Goal: Information Seeking & Learning: Check status

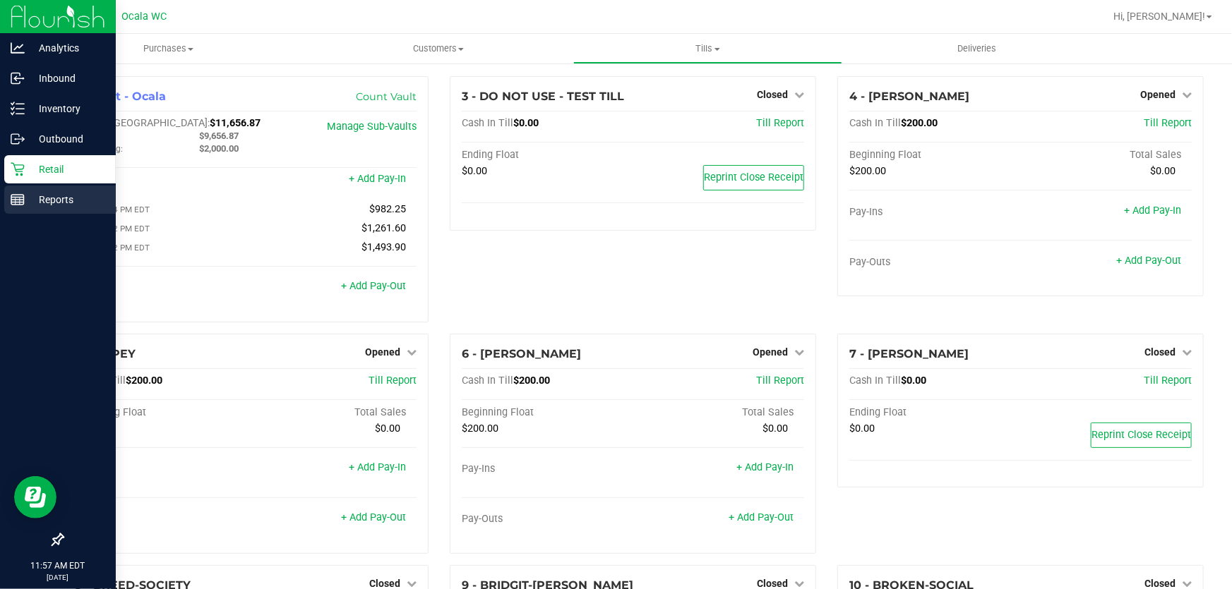
click at [25, 198] on p "Reports" at bounding box center [67, 199] width 85 height 17
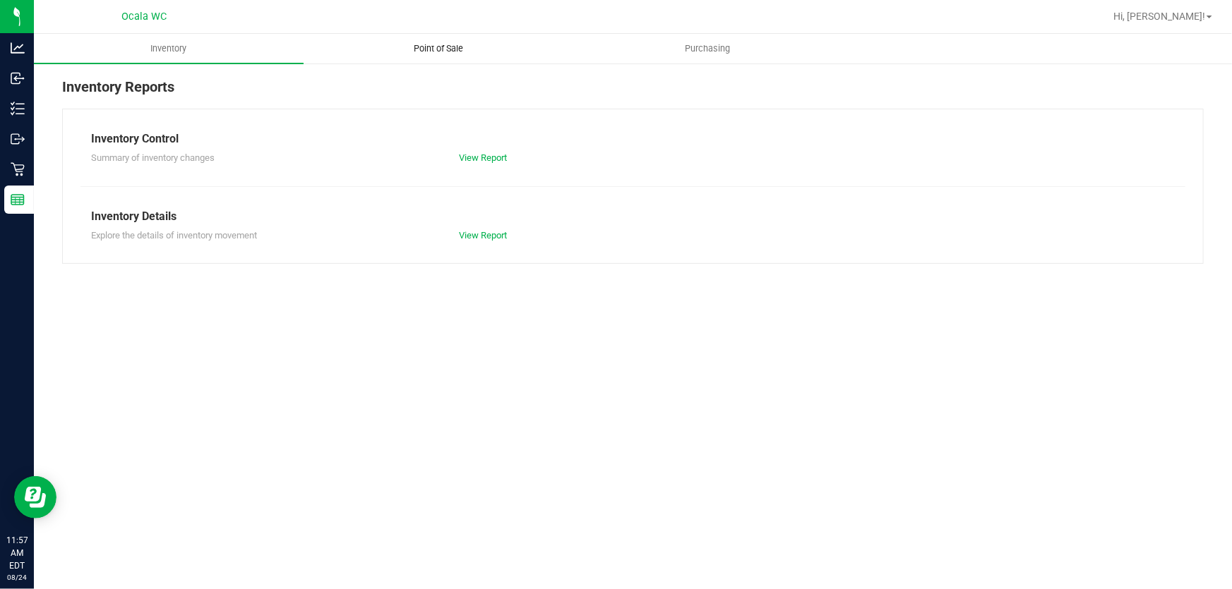
click at [428, 47] on span "Point of Sale" at bounding box center [439, 48] width 88 height 13
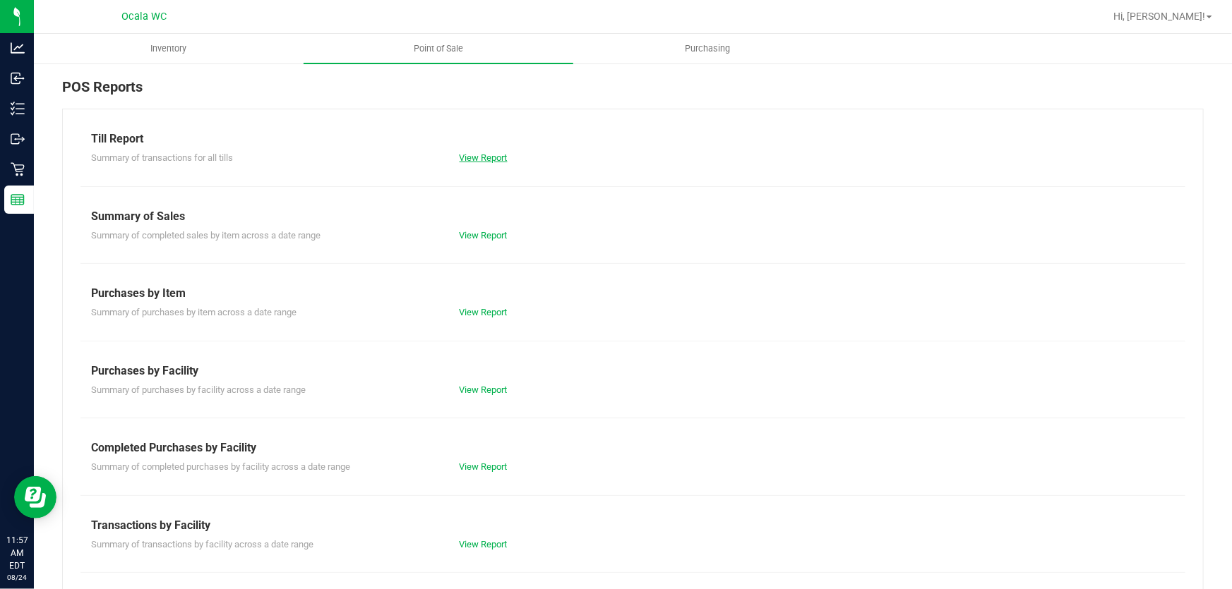
click at [471, 155] on link "View Report" at bounding box center [484, 157] width 48 height 11
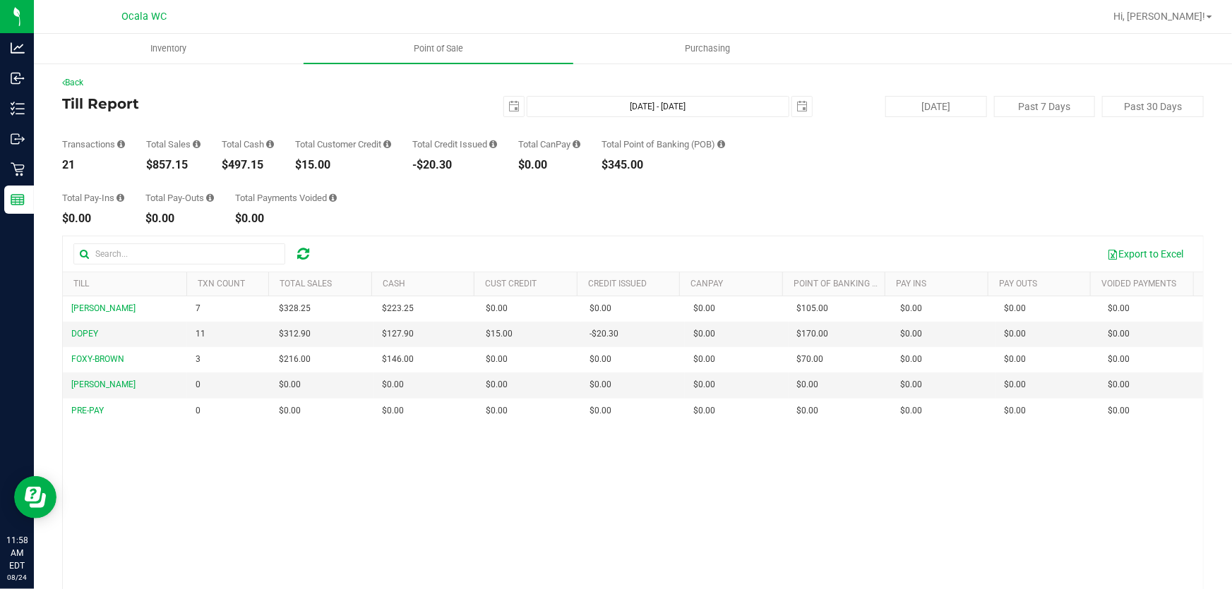
click at [165, 164] on div "$857.15" at bounding box center [173, 165] width 54 height 11
copy div "857.15"
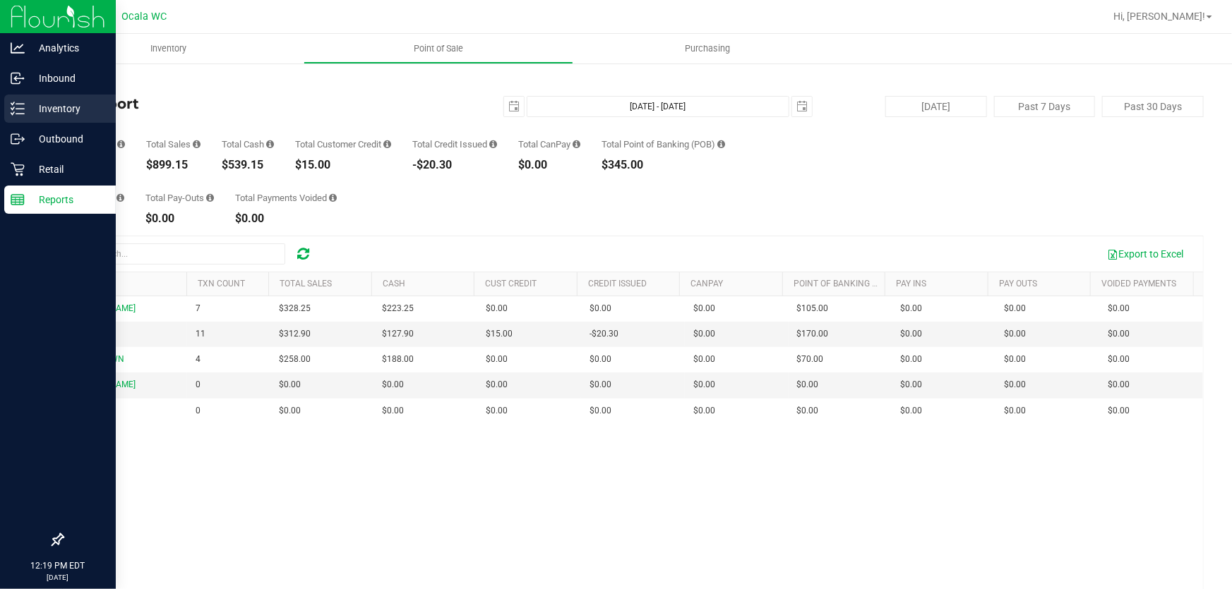
click at [29, 109] on p "Inventory" at bounding box center [67, 108] width 85 height 17
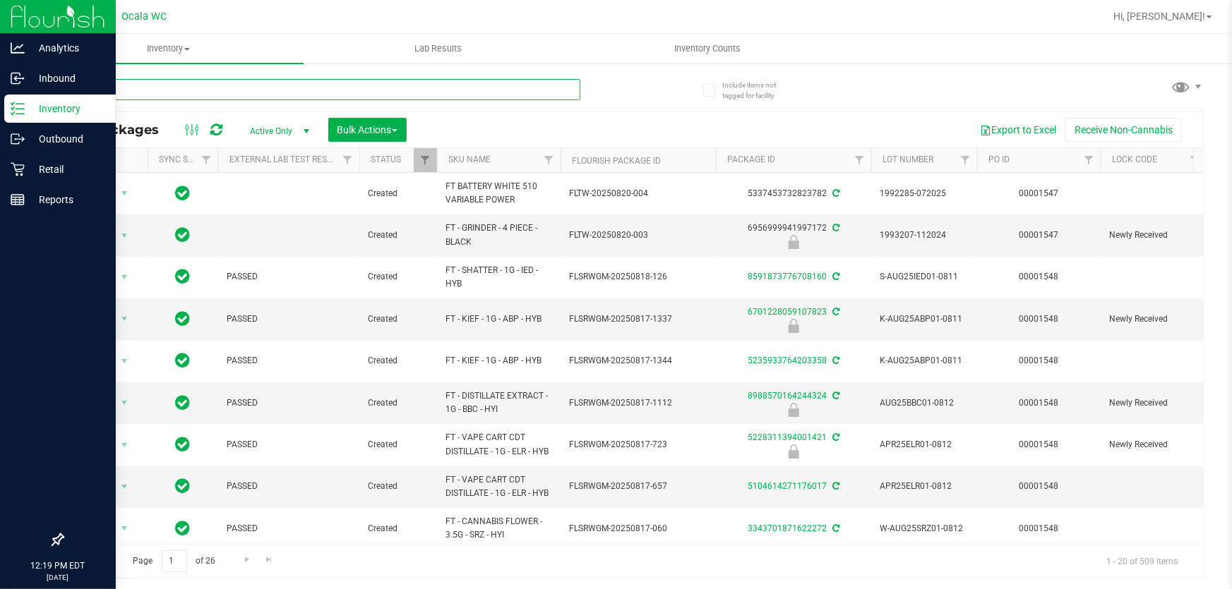
click at [236, 90] on input "text" at bounding box center [321, 89] width 518 height 21
paste input "W-APR25FIC02-0514"
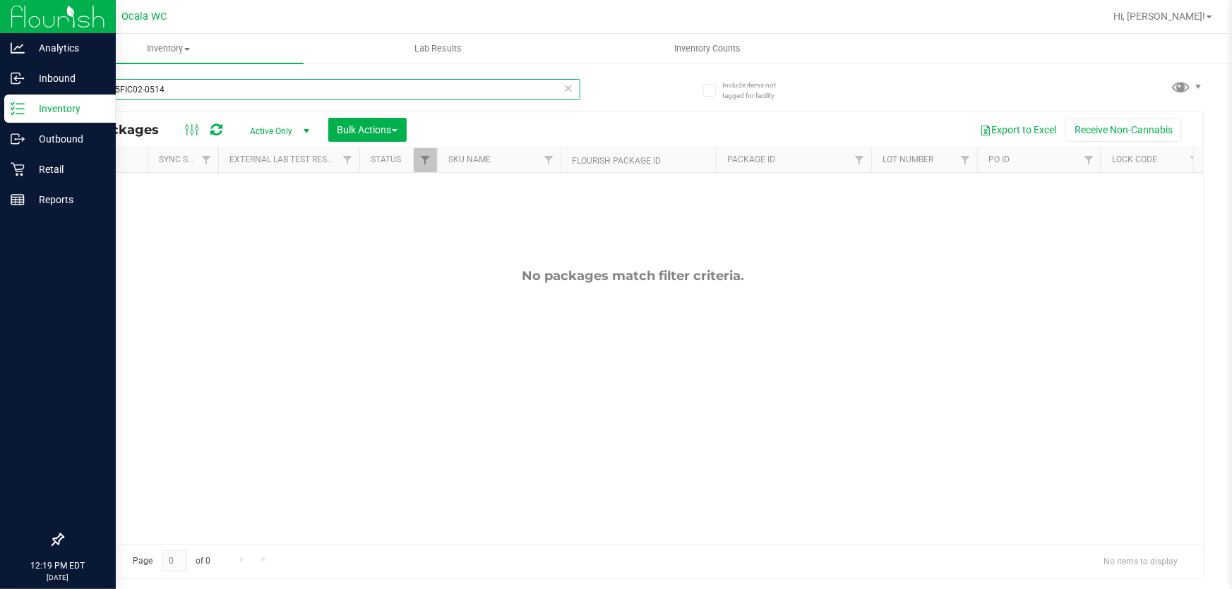
type input "W-APR25FIC02-0514"
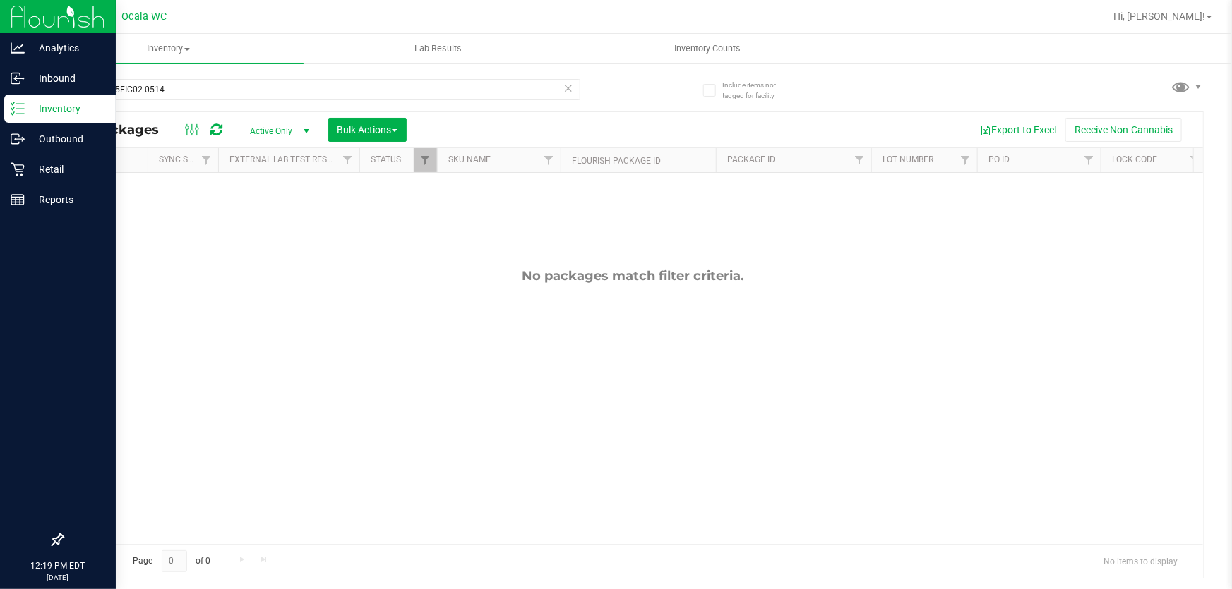
click at [281, 131] on span "Active Only" at bounding box center [277, 131] width 78 height 20
click at [281, 207] on li "All" at bounding box center [276, 217] width 76 height 21
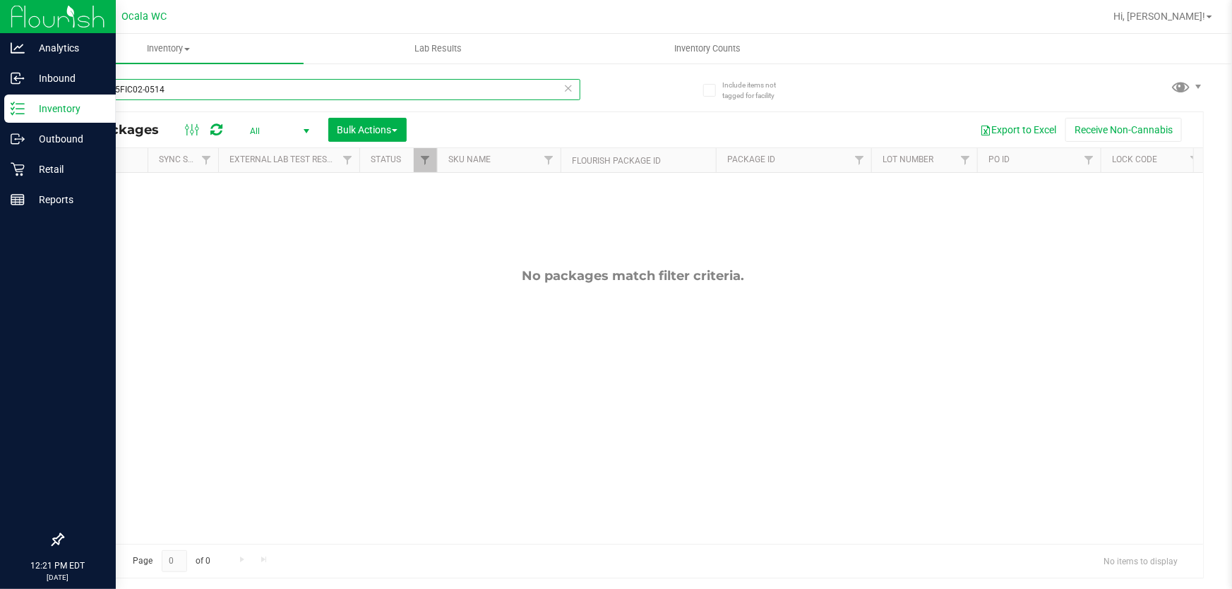
drag, startPoint x: 193, startPoint y: 88, endPoint x: 40, endPoint y: 84, distance: 153.9
click at [40, 84] on div "Include items not tagged for facility W-APR25FIC02-0514 All Packages All Active…" at bounding box center [633, 277] width 1198 height 431
paste input "UG25GRZ01-0809"
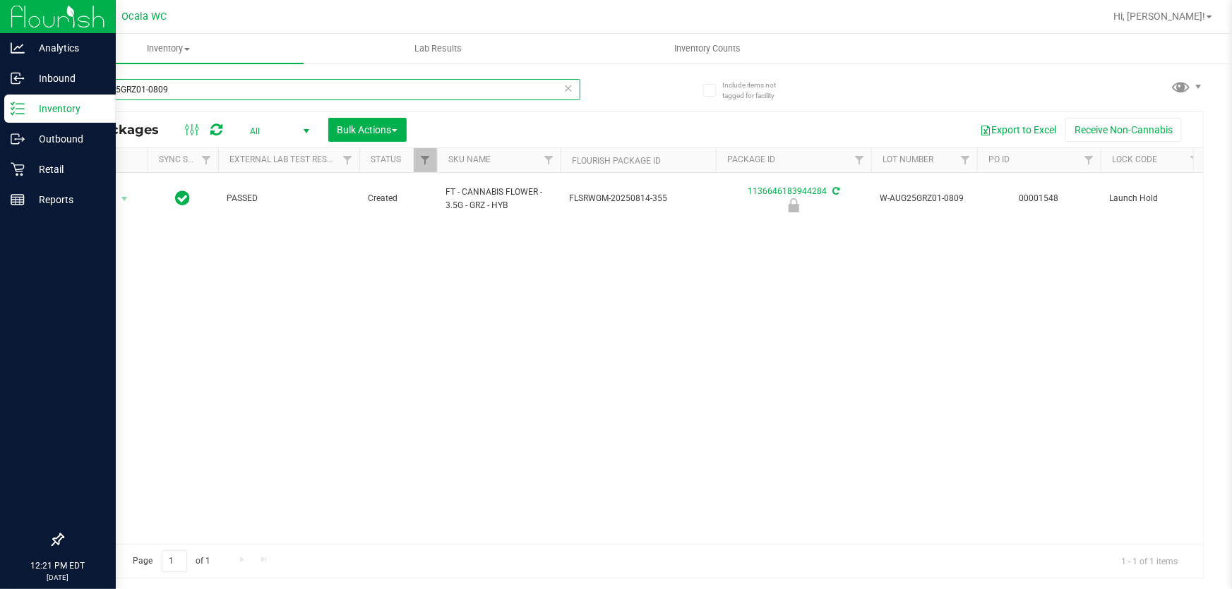
type input "W-AUG25GRZ01-0809"
